Goal: Task Accomplishment & Management: Complete application form

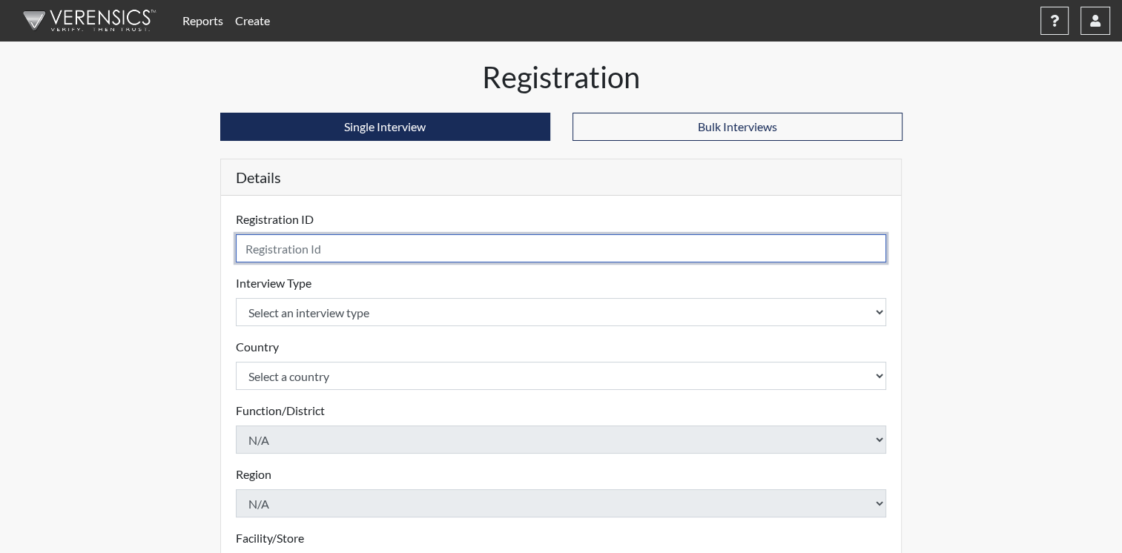
click at [325, 250] on input "text" at bounding box center [561, 248] width 651 height 28
type input "addai"
click at [498, 243] on input "text" at bounding box center [561, 248] width 651 height 28
type input "Addai"
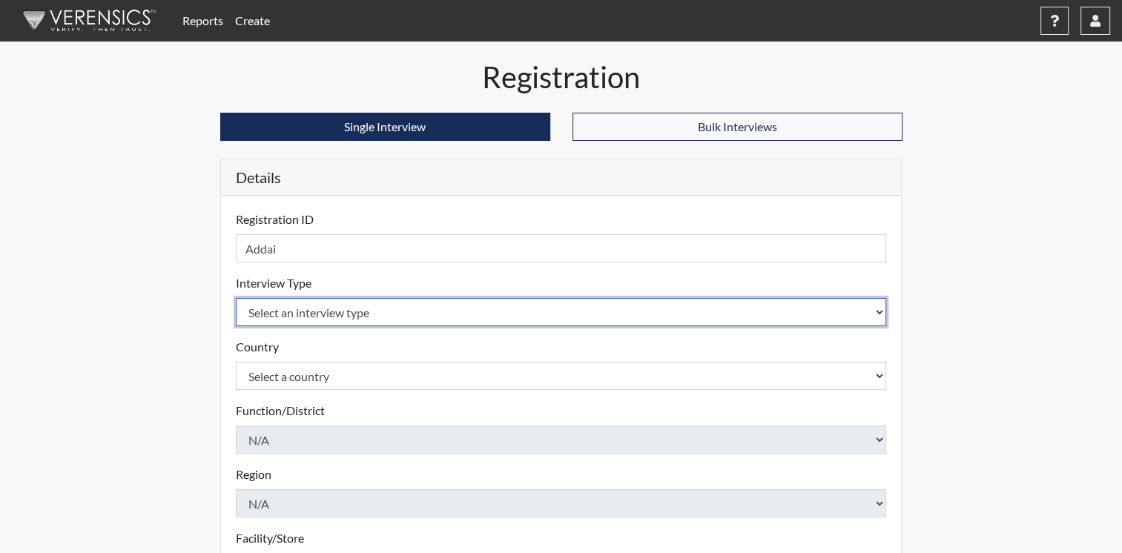
click at [875, 311] on select "Select an interview type Corrections Pre-Employment" at bounding box center [561, 312] width 651 height 28
select select "ff733e93-e1bf-11ea-9c9f-0eff0cf7eb8f"
click at [236, 298] on select "Select an interview type Corrections Pre-Employment" at bounding box center [561, 312] width 651 height 28
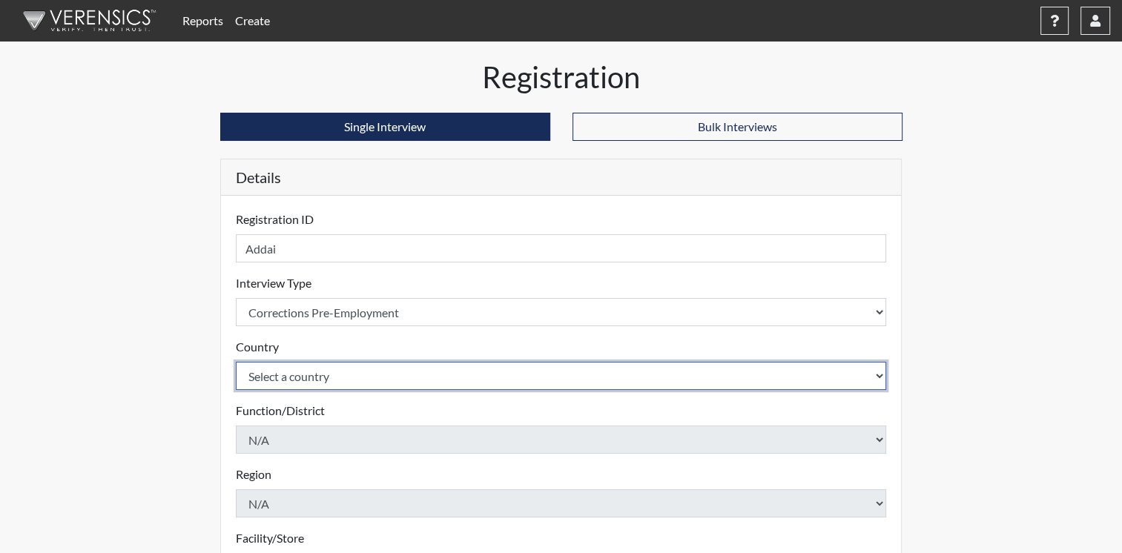
click at [859, 381] on select "Select a country [GEOGRAPHIC_DATA] [GEOGRAPHIC_DATA]" at bounding box center [561, 376] width 651 height 28
select select "united-states-of-[GEOGRAPHIC_DATA]"
click at [236, 362] on select "Select a country [GEOGRAPHIC_DATA] [GEOGRAPHIC_DATA]" at bounding box center [561, 376] width 651 height 28
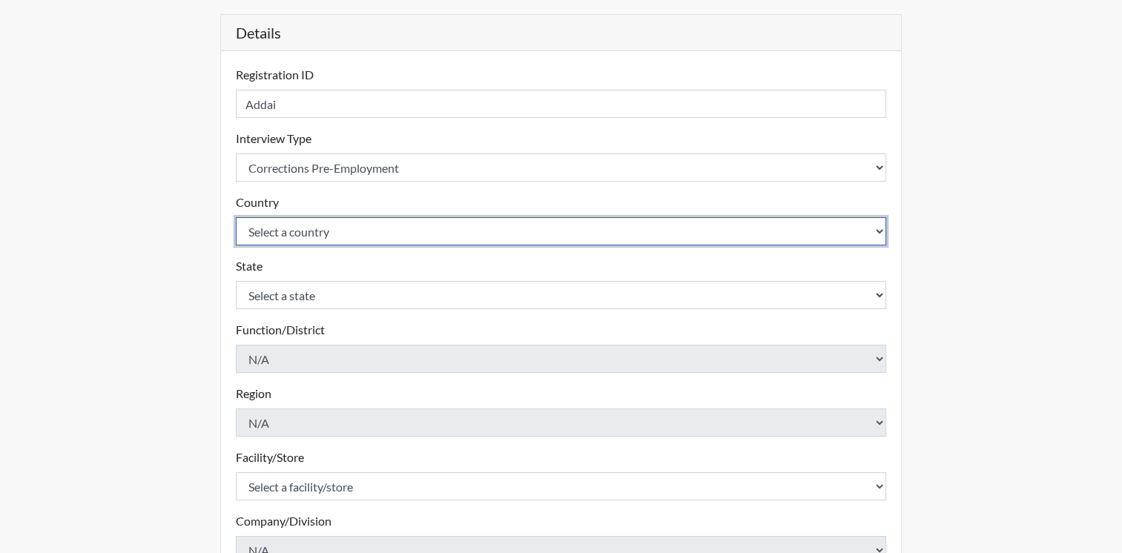
scroll to position [148, 0]
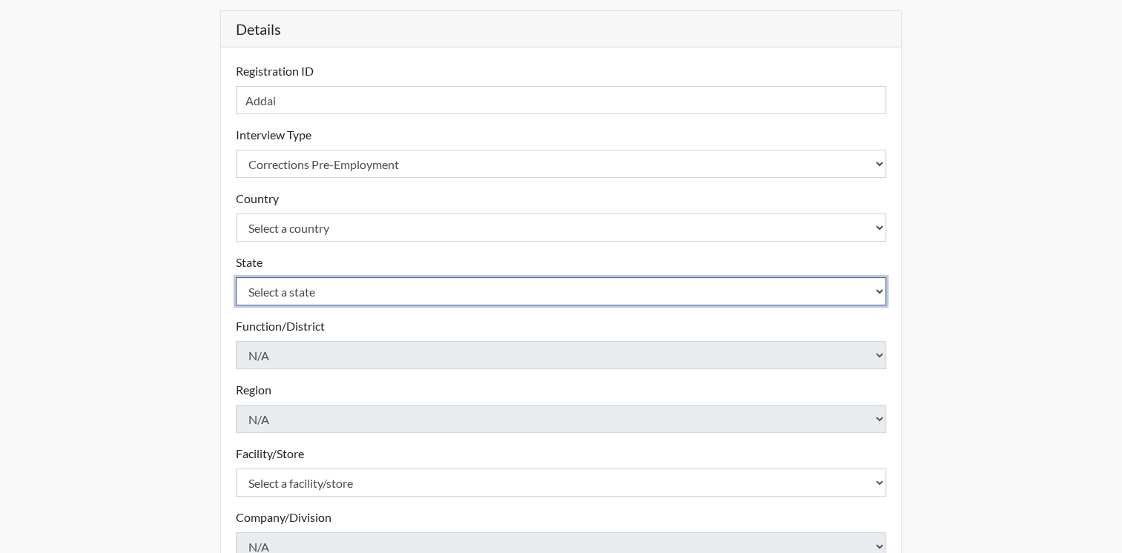
click at [846, 287] on select "Select a state [US_STATE] [US_STATE] [US_STATE] [US_STATE] [US_STATE] [US_STATE…" at bounding box center [561, 291] width 651 height 28
select select "OH"
click at [827, 293] on select "Select a state [US_STATE] [US_STATE] [US_STATE] [US_STATE] [US_STATE] [US_STATE…" at bounding box center [561, 291] width 651 height 28
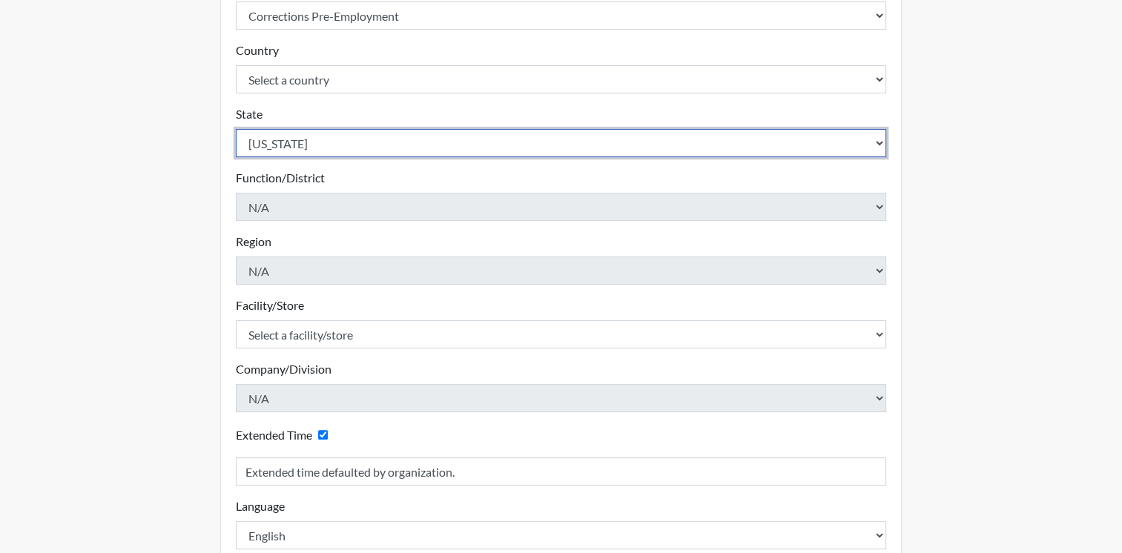
scroll to position [371, 0]
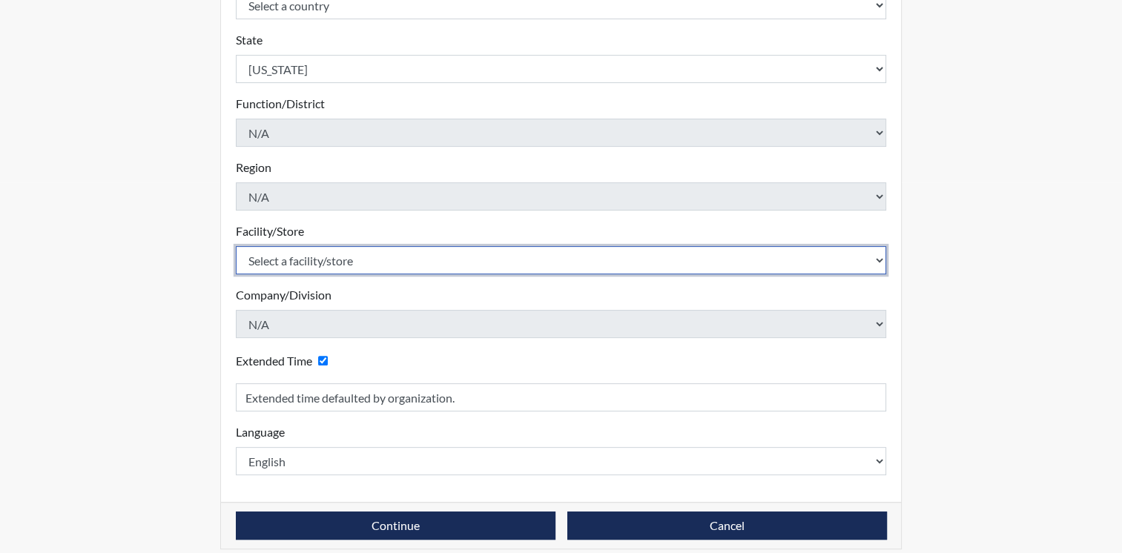
click at [875, 262] on select "Select a facility/store ADAPT CCC Pathways/[GEOGRAPHIC_DATA] TCC" at bounding box center [561, 260] width 651 height 28
select select "c0089e54-acf4-4f98-a681-b51a00f91fb7"
click at [236, 246] on select "Select a facility/store ADAPT CCC Pathways/[GEOGRAPHIC_DATA] TCC" at bounding box center [561, 260] width 651 height 28
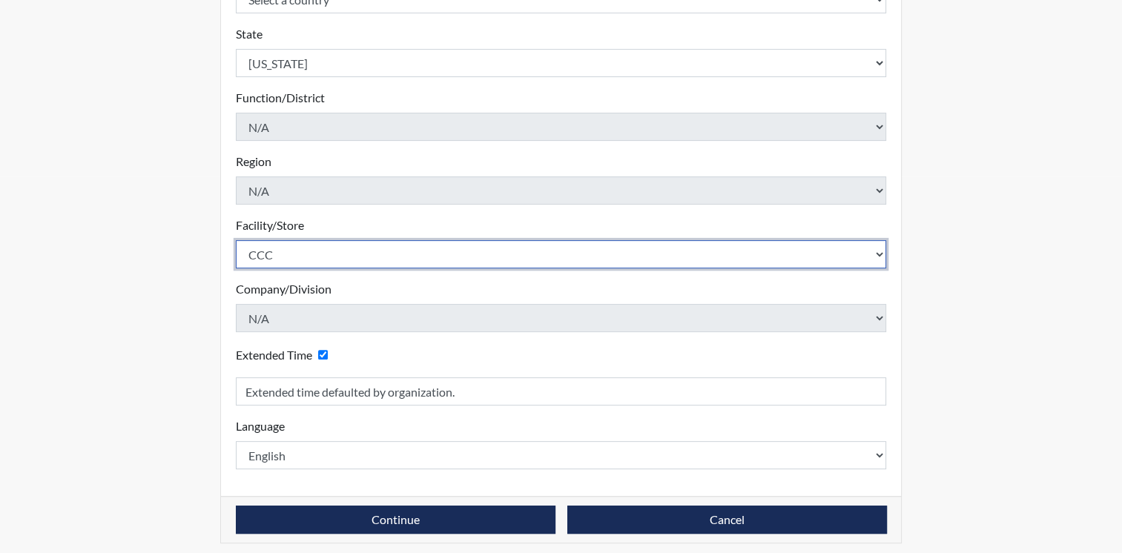
scroll to position [383, 0]
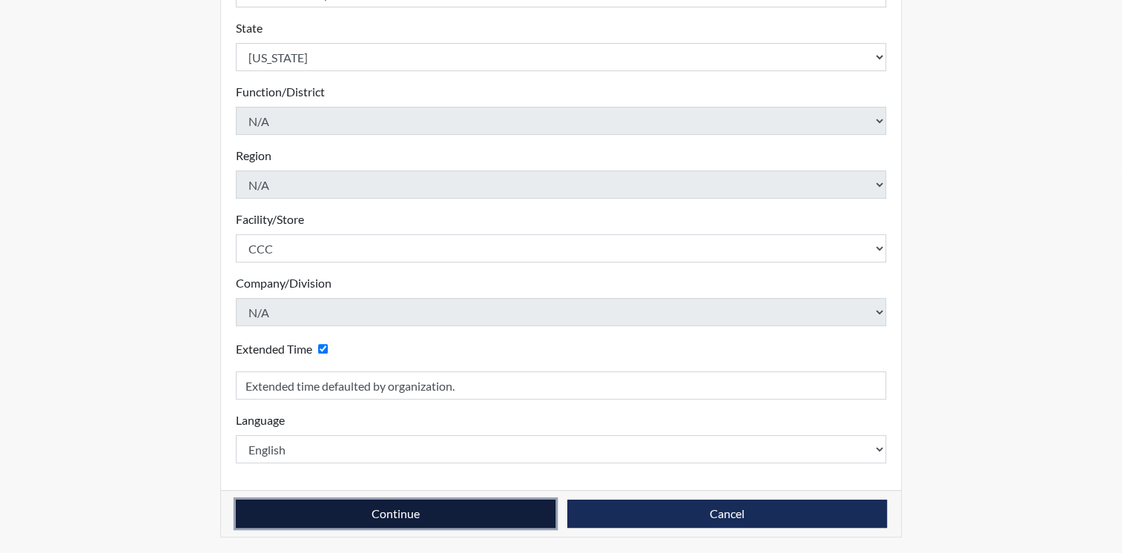
click at [431, 503] on button "Continue" at bounding box center [396, 514] width 320 height 28
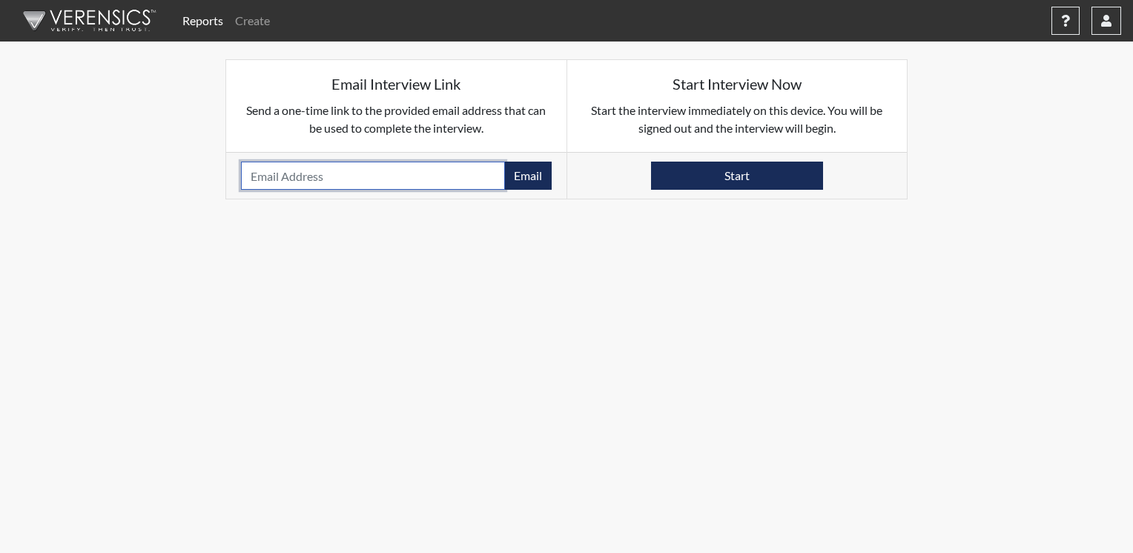
click at [380, 181] on input "email" at bounding box center [373, 176] width 264 height 28
type input "[PERSON_NAME][EMAIL_ADDRESS][PERSON_NAME][DOMAIN_NAME]"
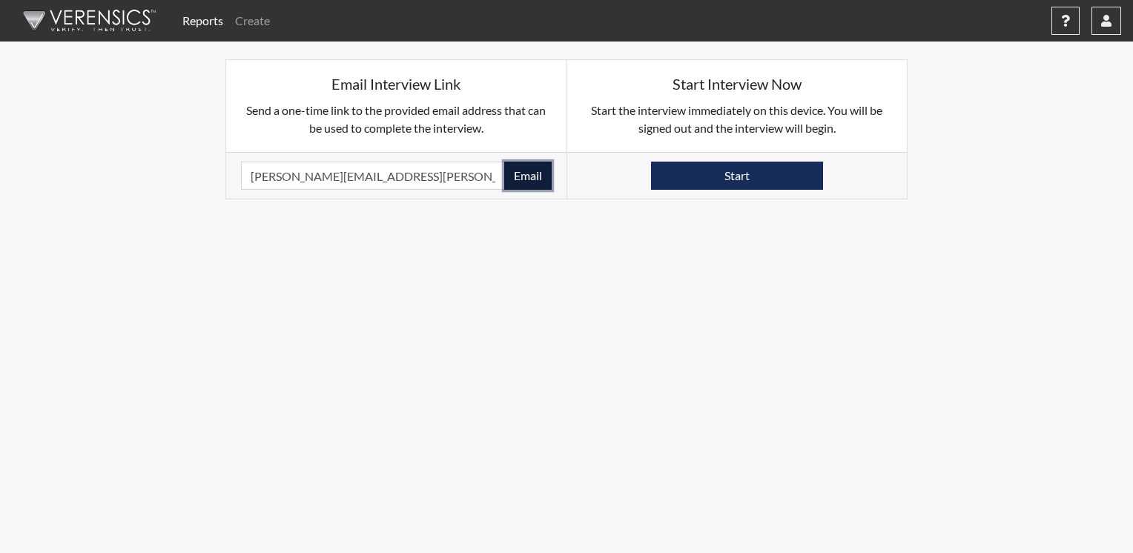
click at [534, 174] on button "Email" at bounding box center [527, 176] width 47 height 28
